Goal: Task Accomplishment & Management: Manage account settings

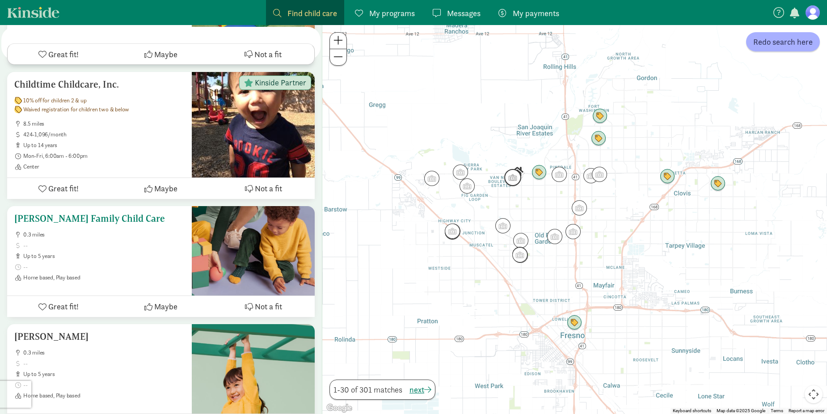
scroll to position [850, 0]
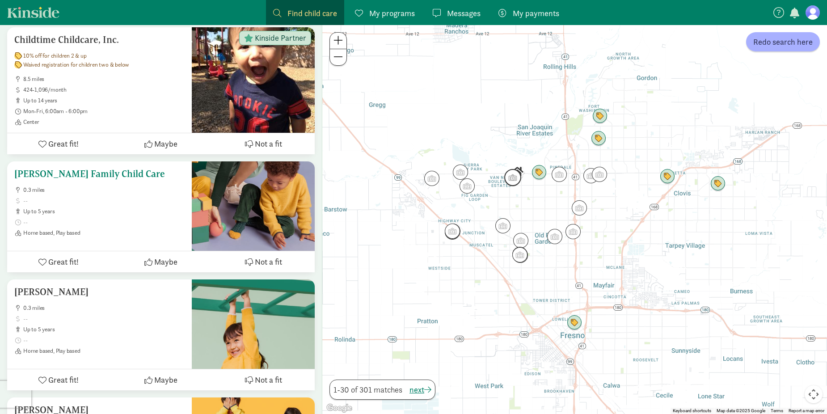
click at [129, 169] on h5 "[PERSON_NAME] Family Child Care" at bounding box center [99, 174] width 170 height 11
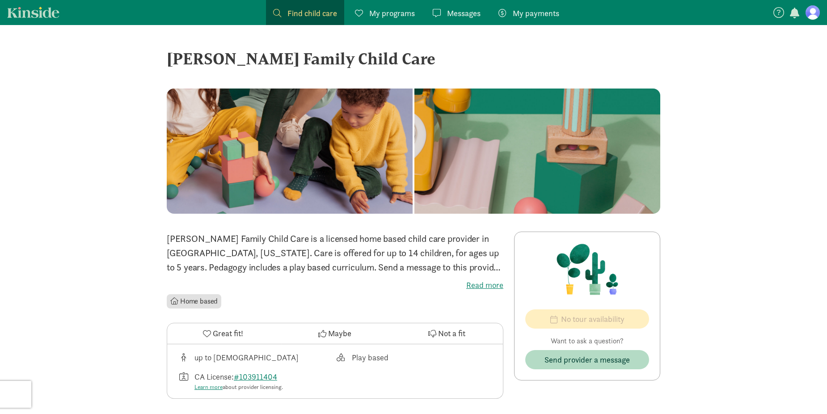
click at [476, 286] on label "Read more" at bounding box center [335, 285] width 337 height 11
click at [0, 0] on input "Read more" at bounding box center [0, 0] width 0 height 0
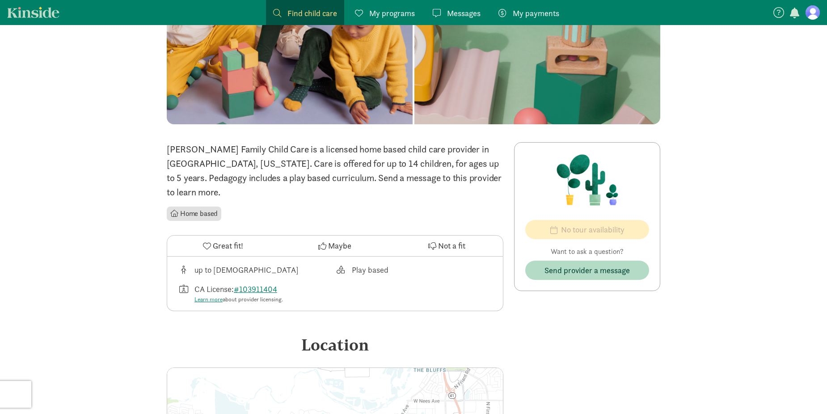
scroll to position [134, 0]
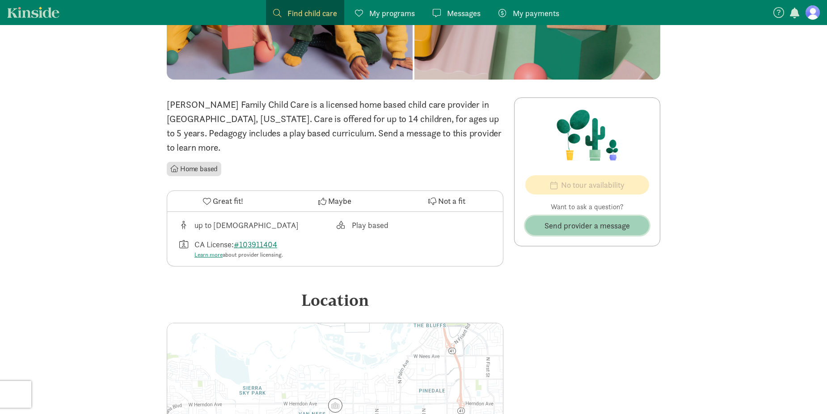
click at [557, 228] on span "Send provider a message" at bounding box center [587, 226] width 85 height 12
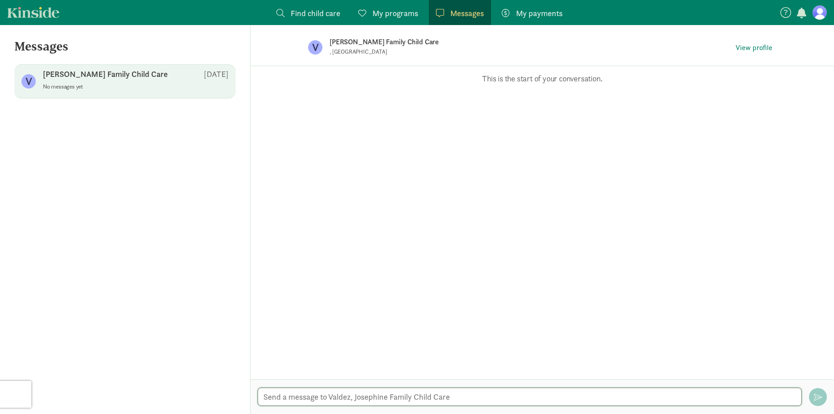
click at [359, 397] on textarea at bounding box center [530, 397] width 545 height 18
drag, startPoint x: 620, startPoint y: 401, endPoint x: 257, endPoint y: 401, distance: 362.6
click at [258, 401] on textarea "Hello, are you accepting any new members? My son will be 15 months old on 9/02.…" at bounding box center [530, 397] width 545 height 18
type textarea "Hello, are you accepting any new members? My son will be 15 months old on 9/02.…"
click at [817, 399] on span "button" at bounding box center [818, 397] width 8 height 8
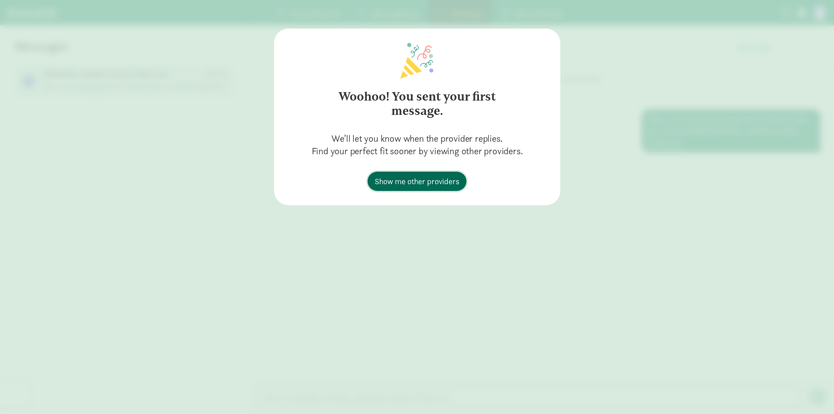
click at [390, 183] on span "Show me other providers" at bounding box center [417, 181] width 85 height 12
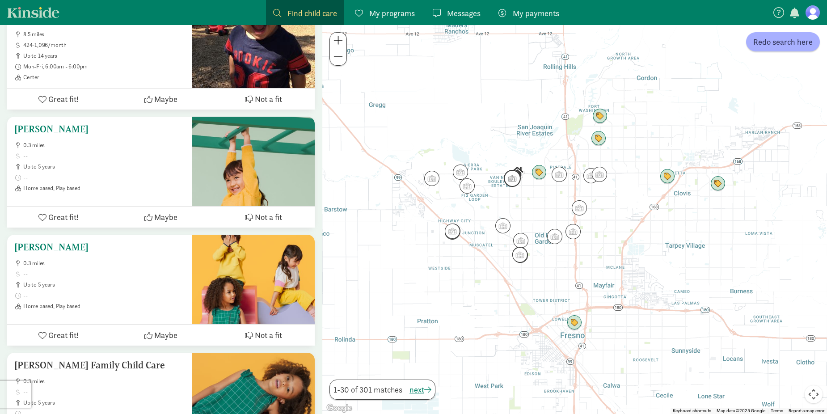
scroll to position [850, 0]
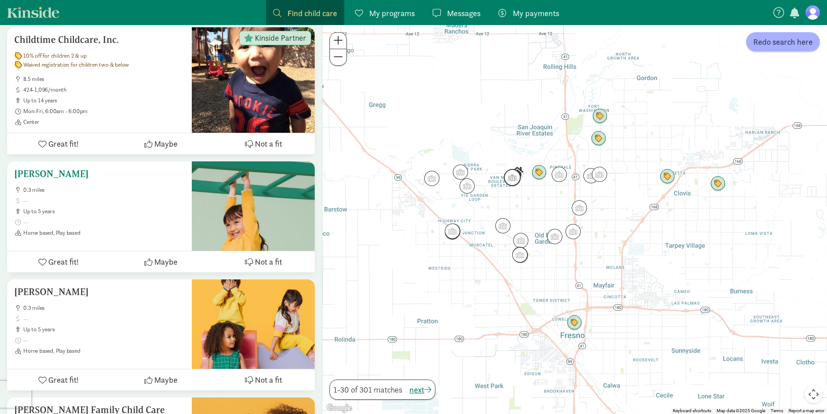
click at [52, 169] on h5 "[PERSON_NAME]" at bounding box center [99, 174] width 170 height 11
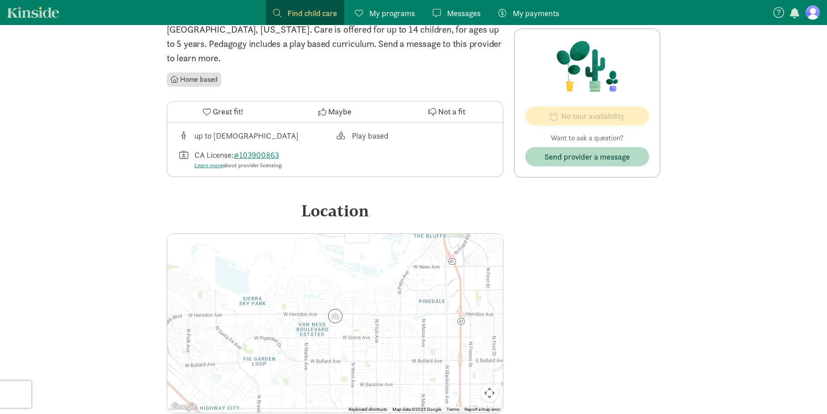
scroll to position [268, 0]
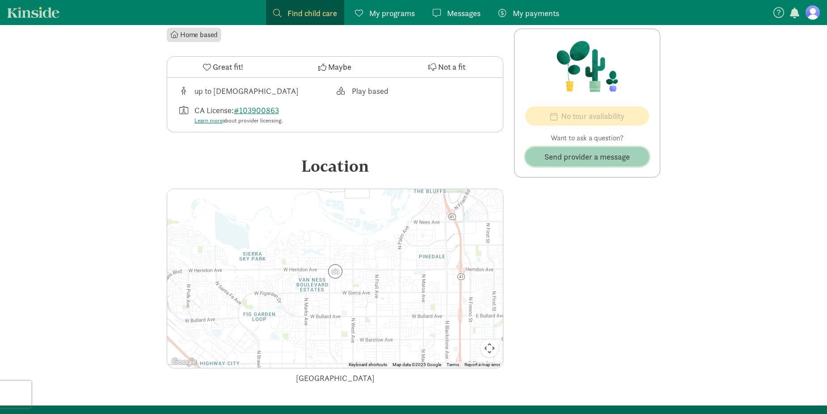
click at [603, 158] on span "Send provider a message" at bounding box center [587, 157] width 85 height 12
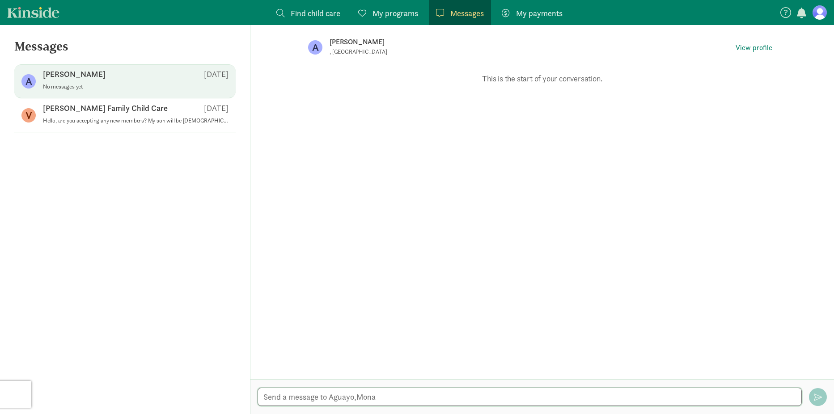
click at [381, 397] on textarea at bounding box center [530, 397] width 545 height 18
paste textarea "Hello, are you accepting any new members? My son will be [DEMOGRAPHIC_DATA] on …"
type textarea "Hello, are you accepting any new members? My son will be [DEMOGRAPHIC_DATA] on …"
click at [812, 397] on button "button" at bounding box center [818, 397] width 18 height 18
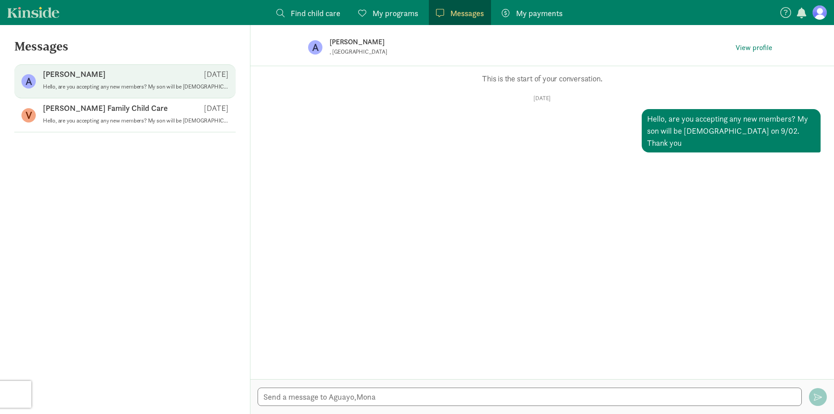
click at [327, 15] on span "Find child care" at bounding box center [316, 13] width 50 height 12
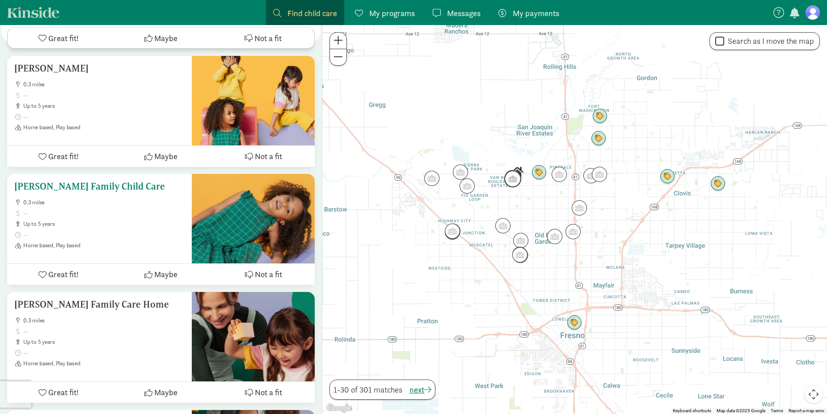
scroll to position [1118, 0]
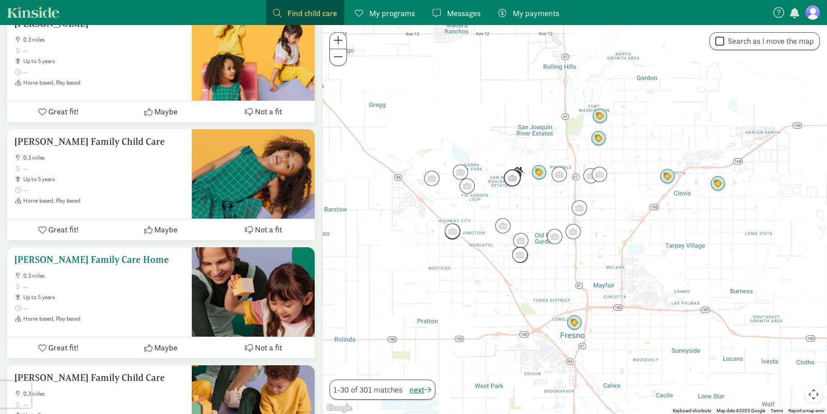
click at [131, 254] on h5 "[PERSON_NAME] Family Care Home" at bounding box center [99, 259] width 170 height 11
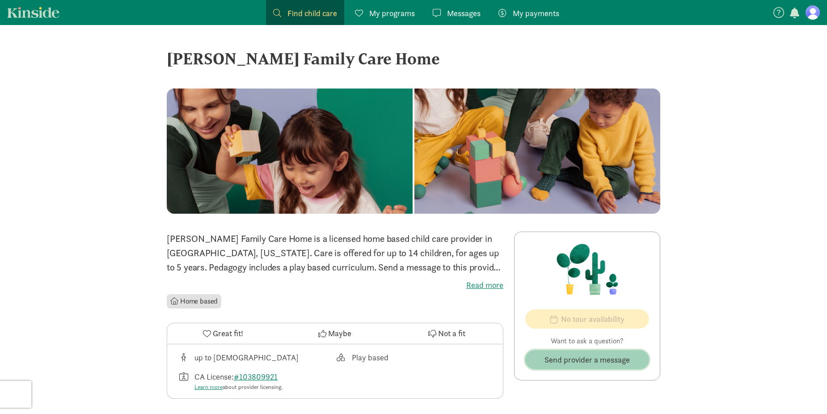
click at [569, 359] on span "Send provider a message" at bounding box center [587, 360] width 85 height 12
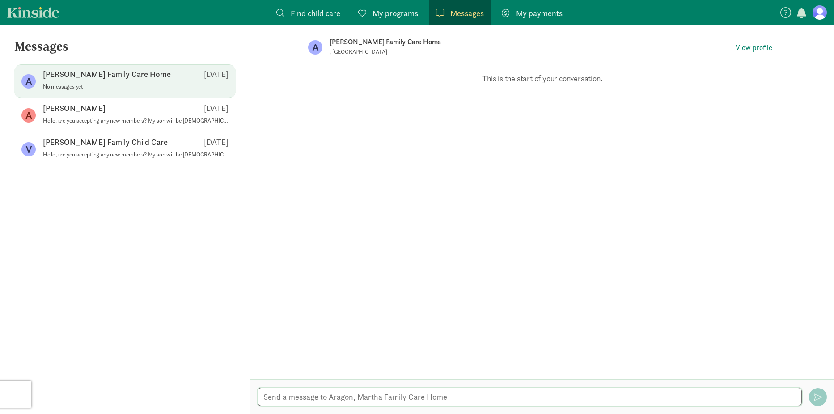
click at [334, 400] on textarea at bounding box center [530, 397] width 545 height 18
paste textarea "Hello, are you accepting any new members? My son will be [DEMOGRAPHIC_DATA] on …"
type textarea "Hello, are you accepting any new members? My son will be [DEMOGRAPHIC_DATA] on …"
click at [813, 396] on button "button" at bounding box center [818, 397] width 18 height 18
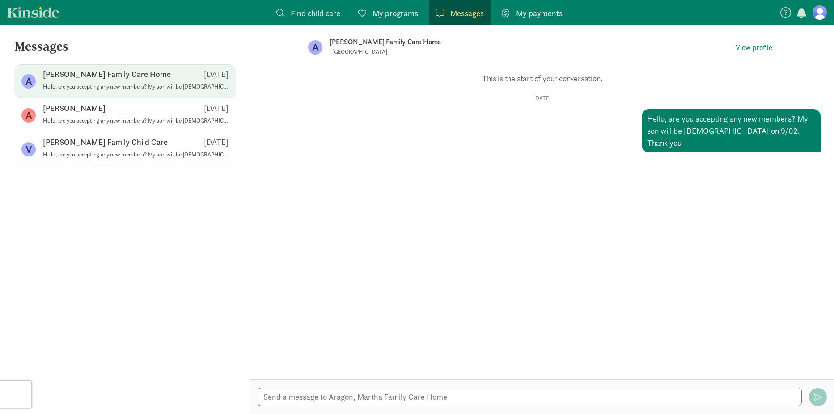
click at [819, 13] on figure at bounding box center [819, 12] width 14 height 14
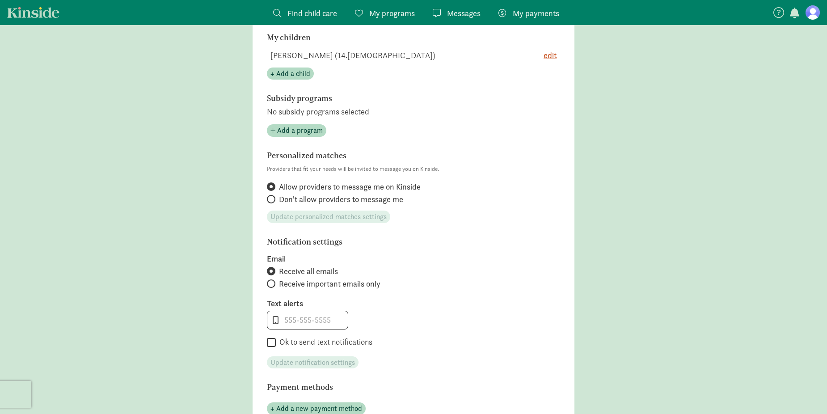
scroll to position [268, 0]
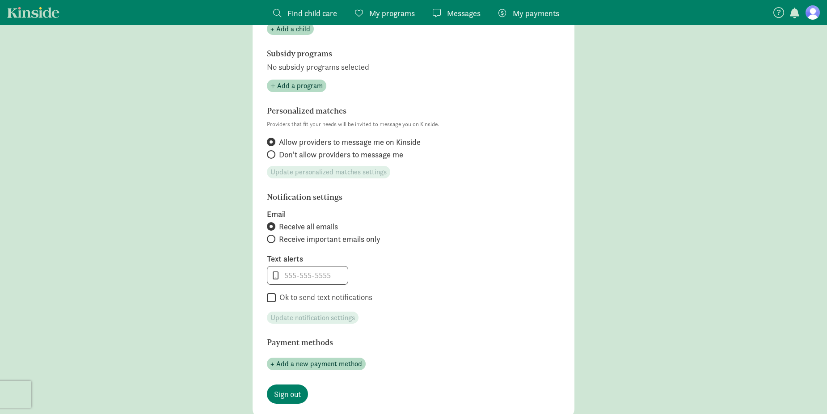
click at [272, 297] on input "Ok to send text notifications" at bounding box center [271, 298] width 9 height 12
checkbox input "true"
click at [308, 276] on input "tel" at bounding box center [307, 275] width 80 height 18
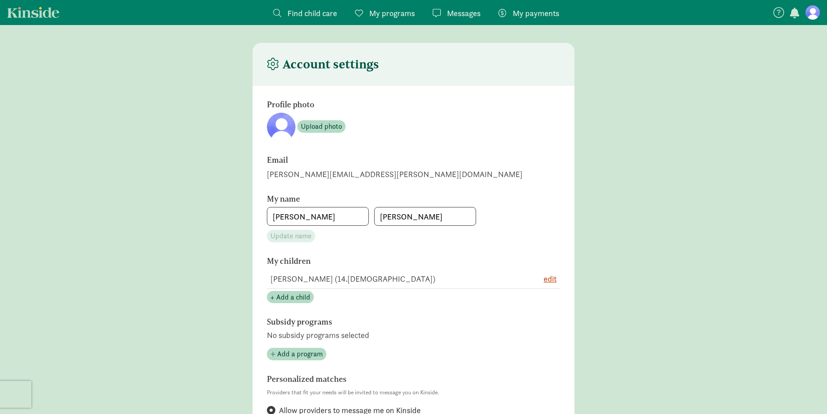
type input "5595807303"
click at [402, 360] on section "Profile photo Upload photo Email christina.acosta@teterae.com My name Christina…" at bounding box center [414, 386] width 322 height 600
click at [459, 15] on span "Messages" at bounding box center [464, 13] width 34 height 12
